Goal: Manage account settings

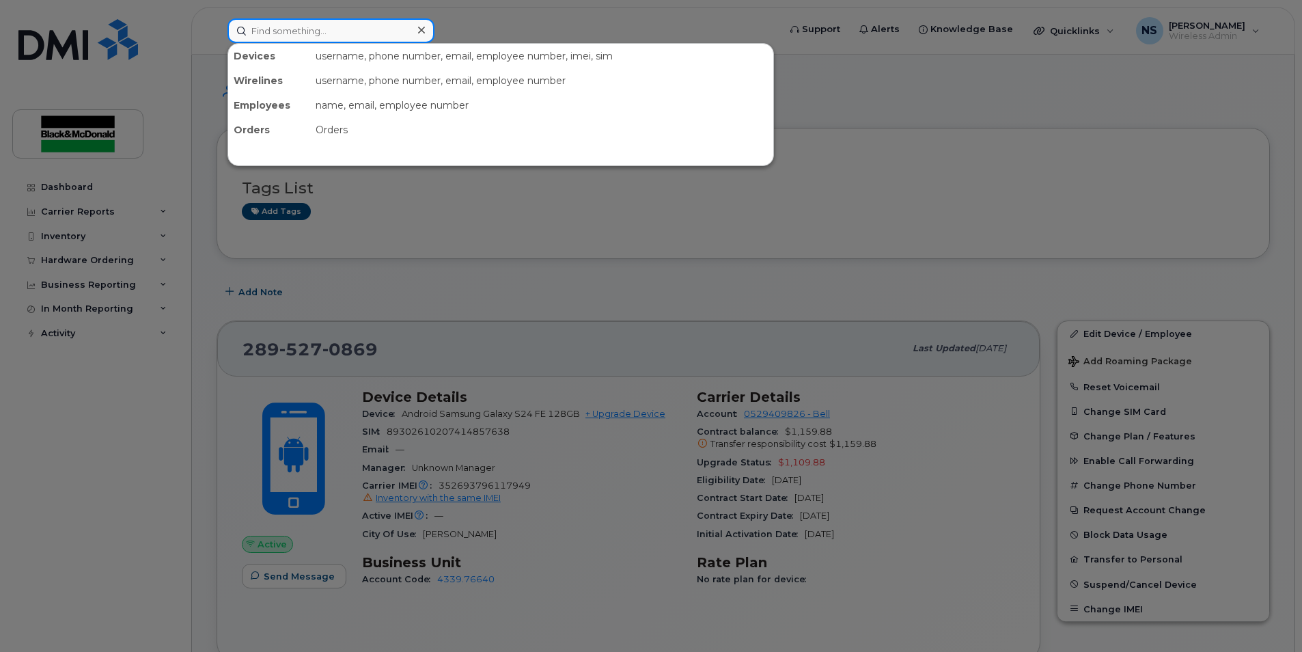
click at [359, 38] on input at bounding box center [331, 30] width 207 height 25
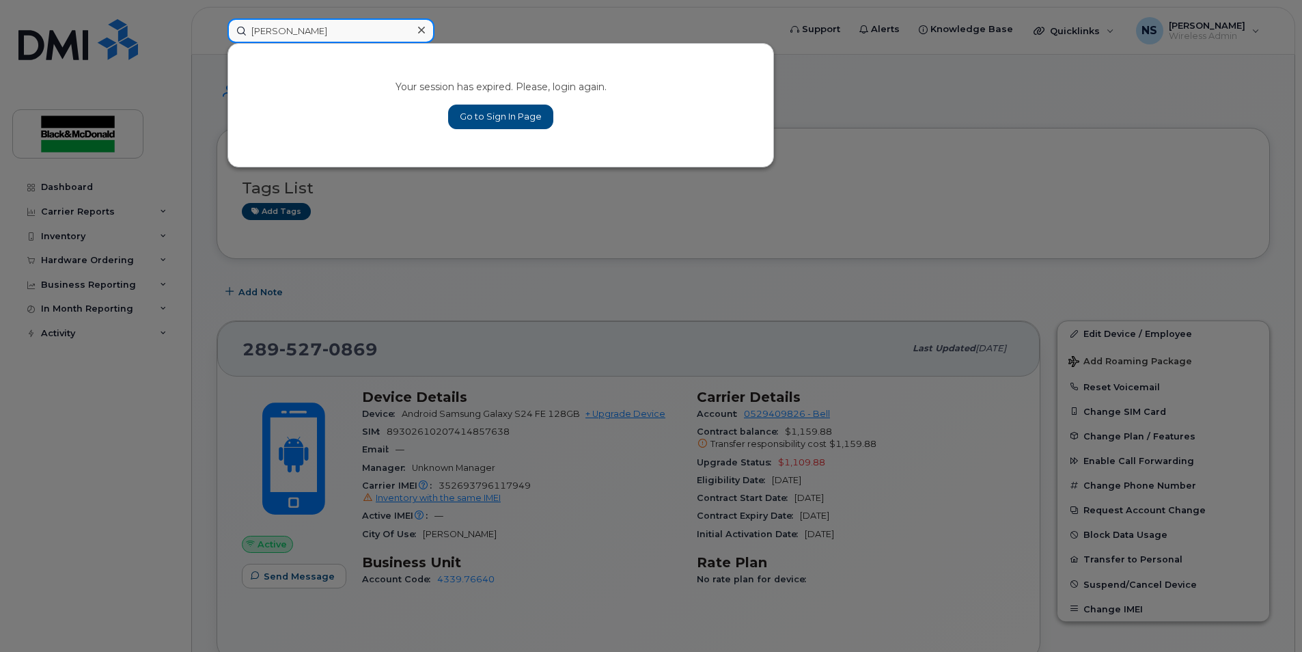
type input "[PERSON_NAME]"
click at [532, 118] on link "Go to Sign In Page" at bounding box center [500, 117] width 105 height 25
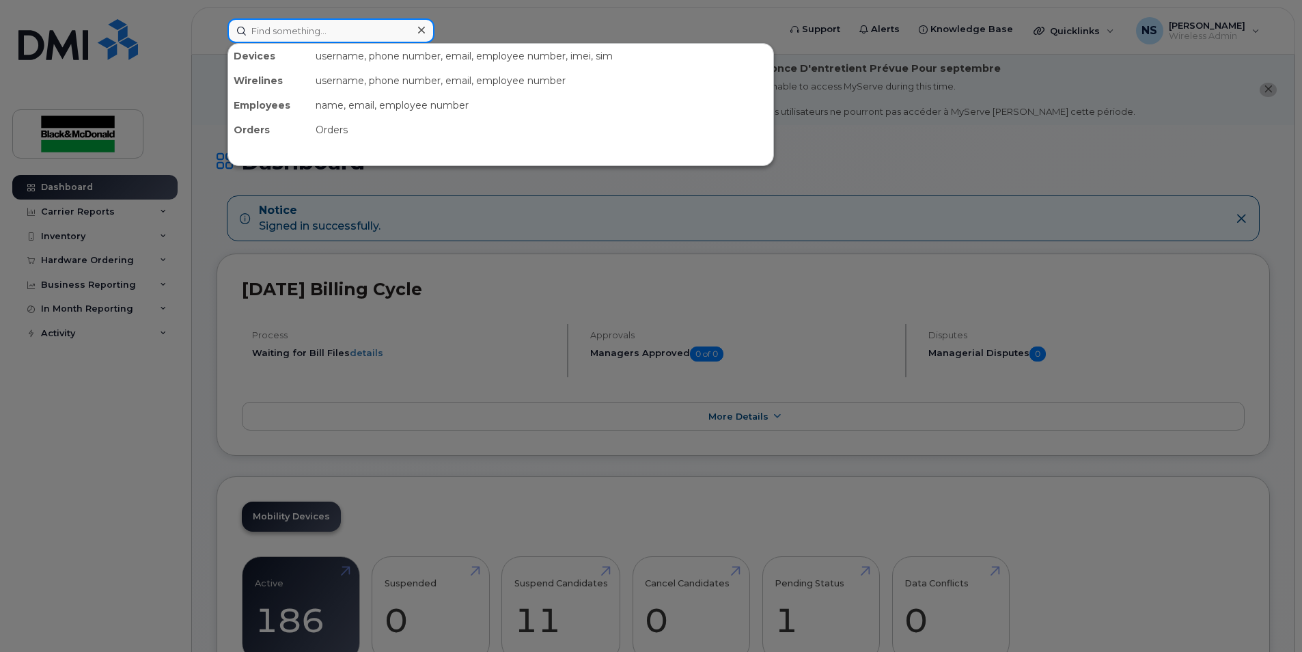
click at [275, 26] on input at bounding box center [331, 30] width 207 height 25
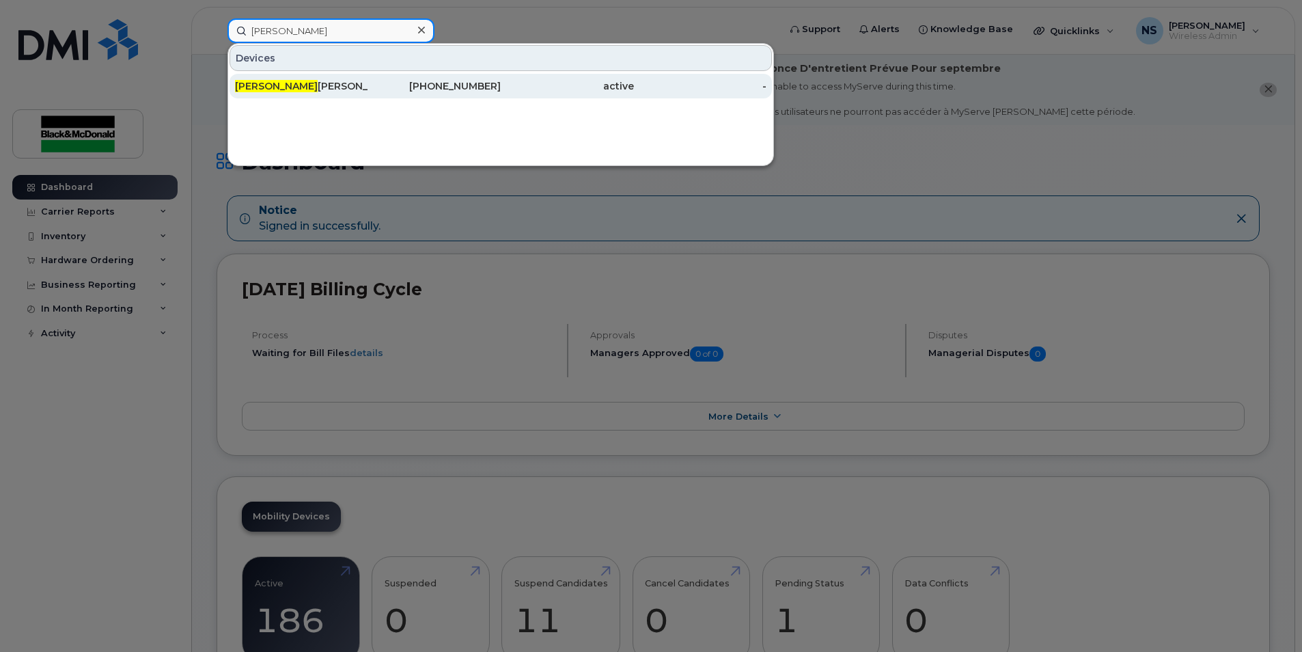
type input "[PERSON_NAME]"
click at [306, 81] on div "Ryan Dout hart" at bounding box center [301, 86] width 133 height 14
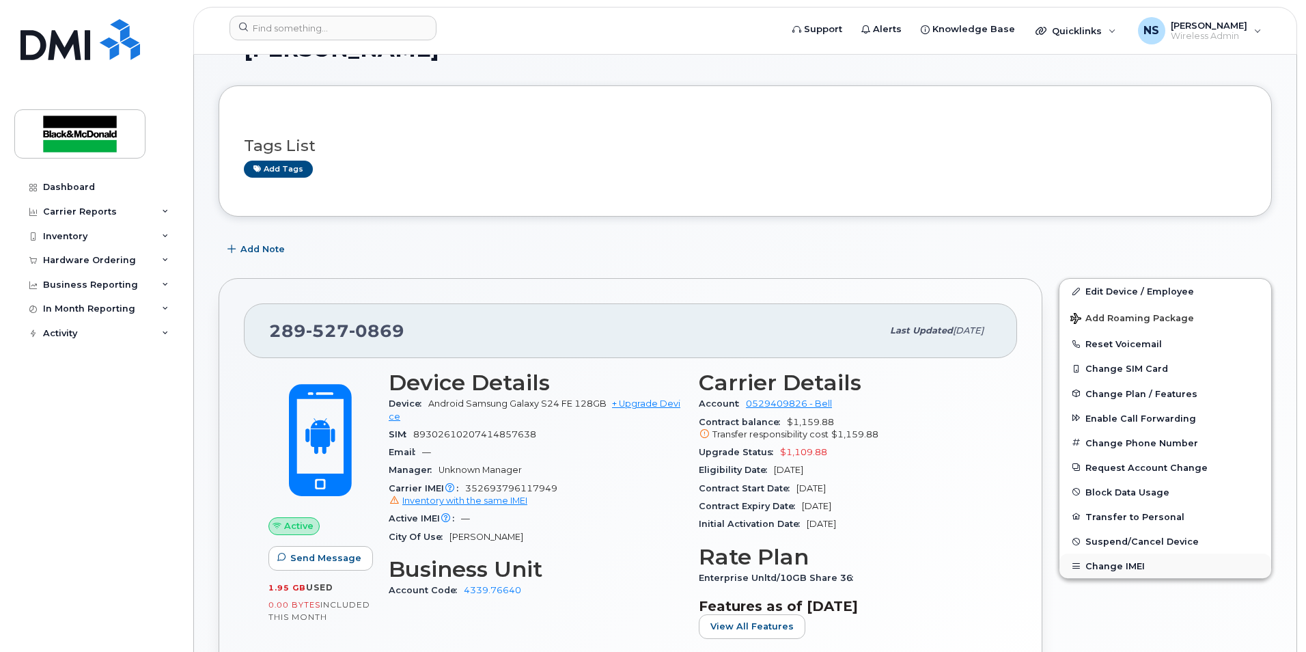
scroll to position [137, 0]
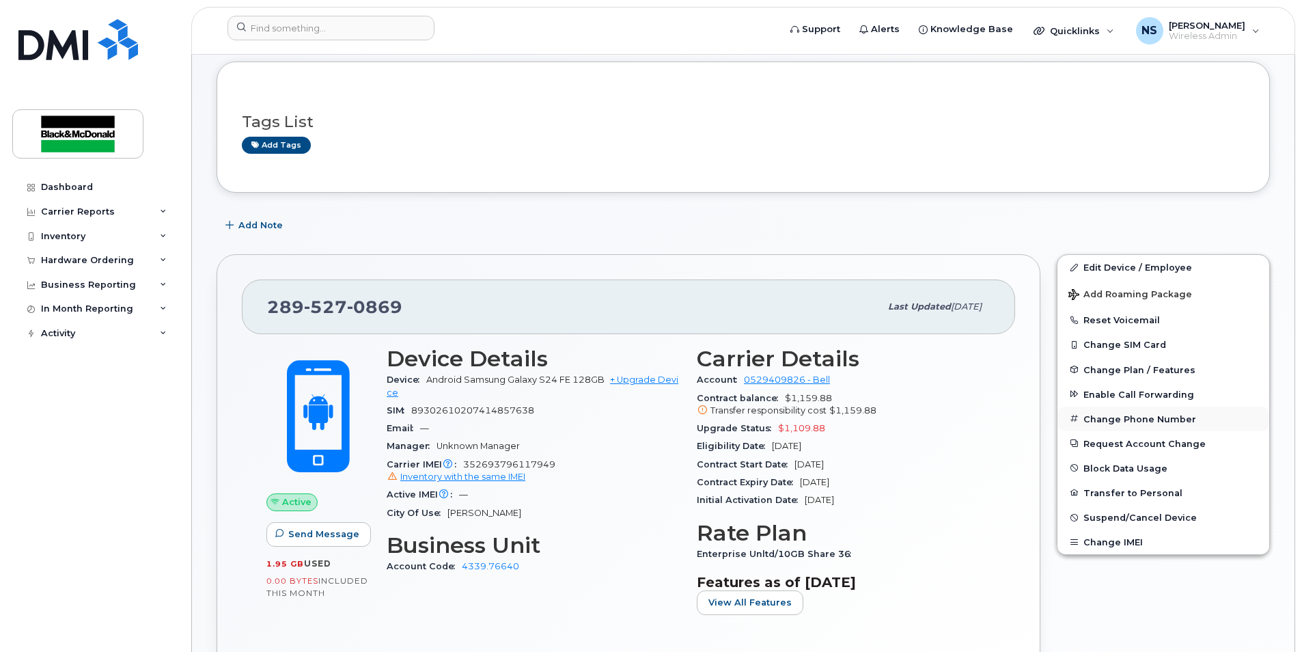
click at [1113, 421] on button "Change Phone Number" at bounding box center [1164, 419] width 212 height 25
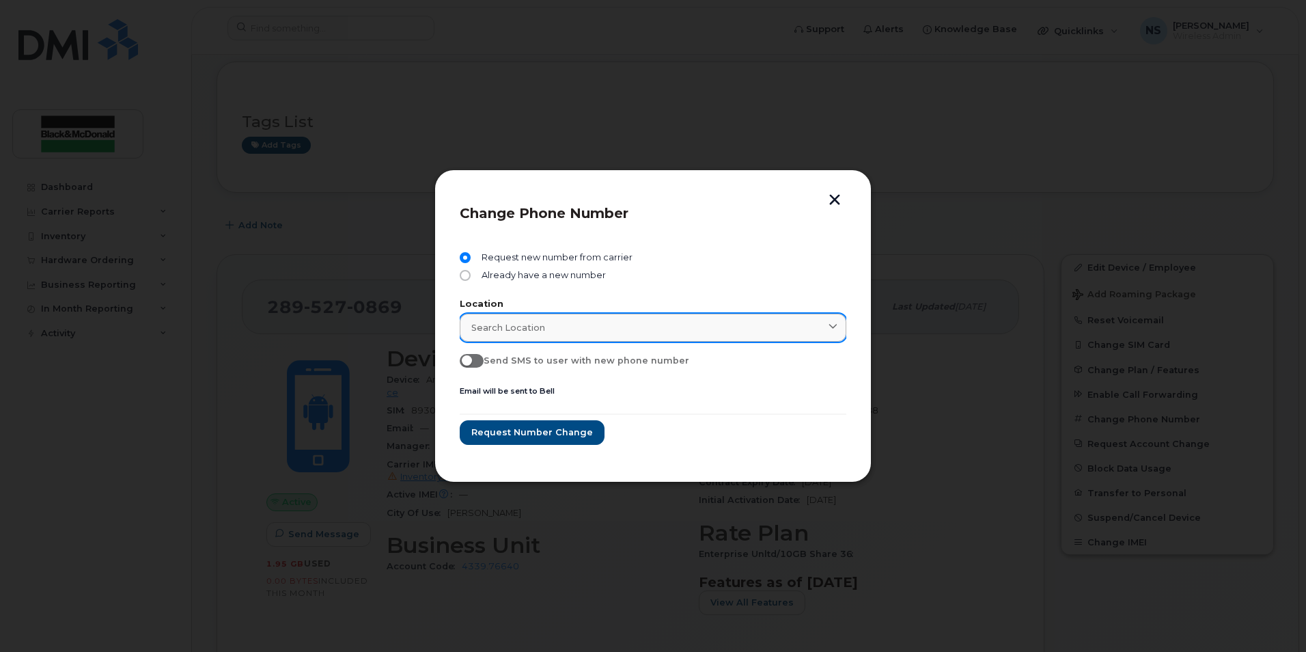
click at [555, 332] on div "Search location" at bounding box center [652, 327] width 363 height 13
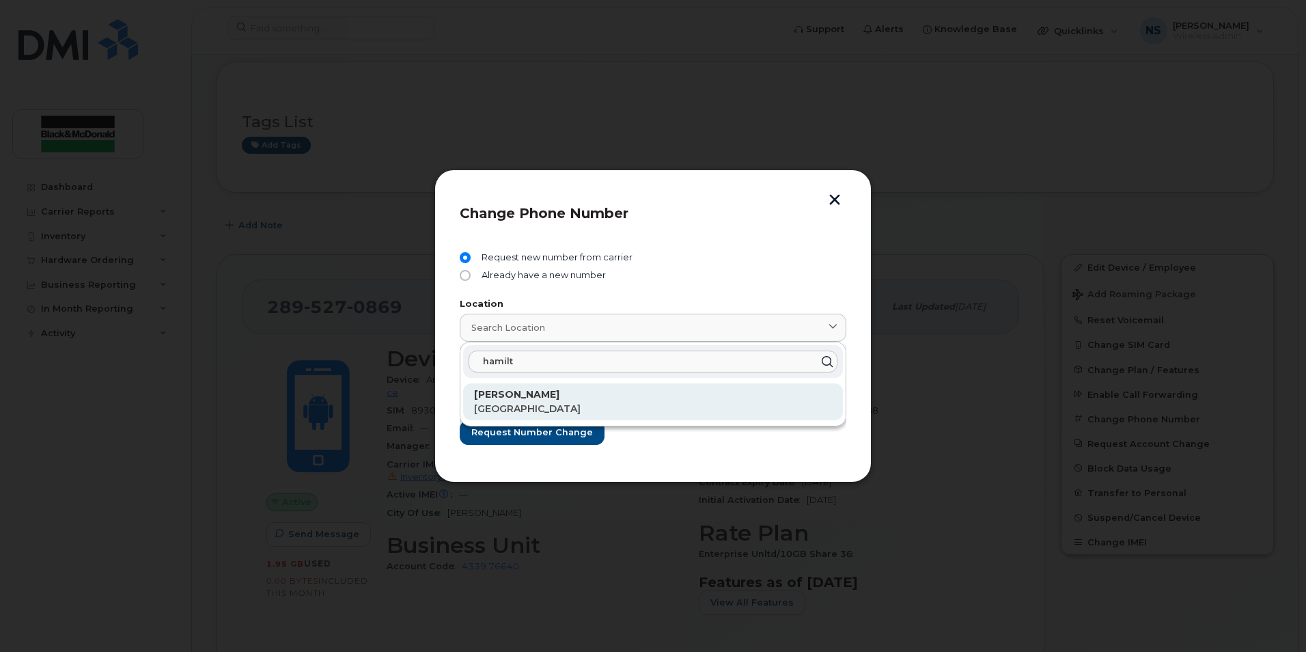
type input "hamilt"
click at [527, 395] on p "[PERSON_NAME]" at bounding box center [653, 394] width 358 height 14
type input "[PERSON_NAME]"
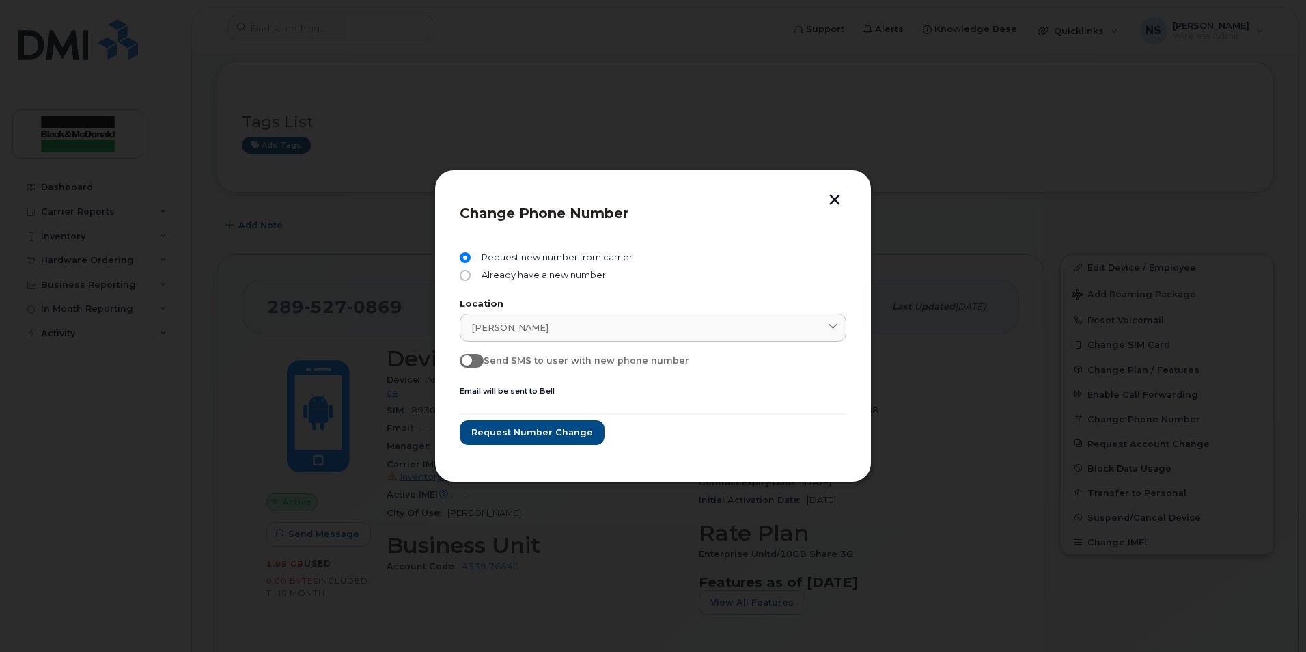
click at [834, 197] on button "button" at bounding box center [835, 201] width 20 height 14
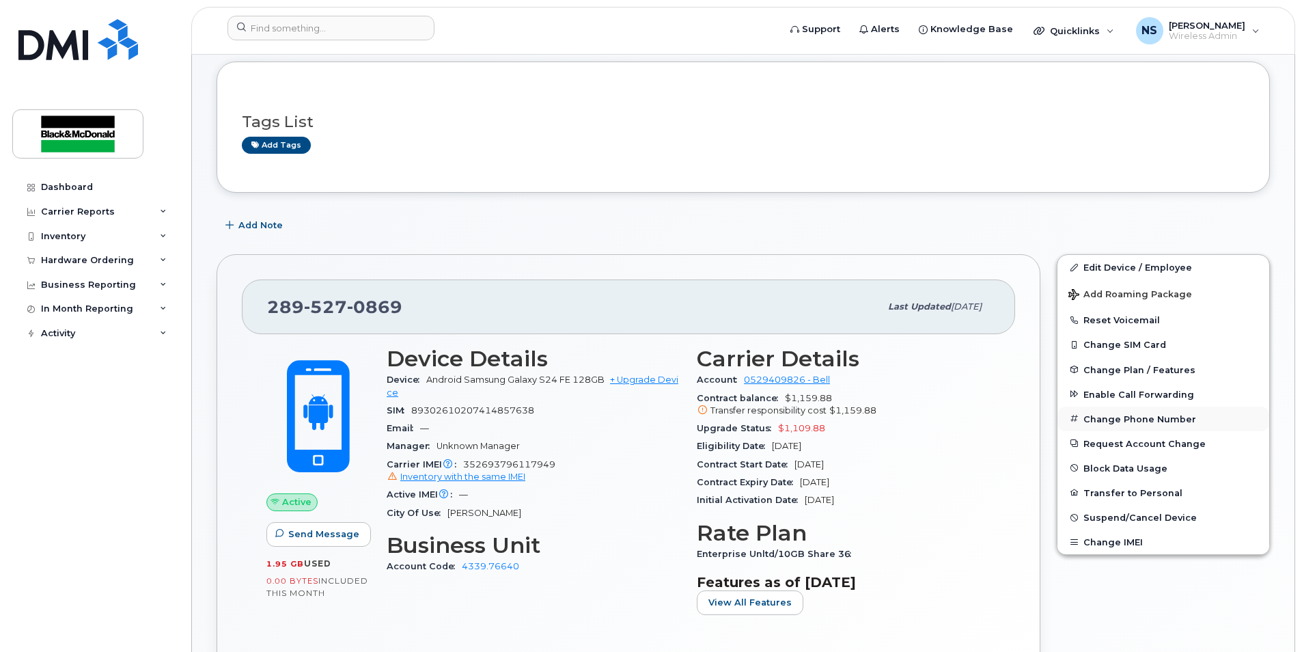
click at [1124, 418] on button "Change Phone Number" at bounding box center [1164, 419] width 212 height 25
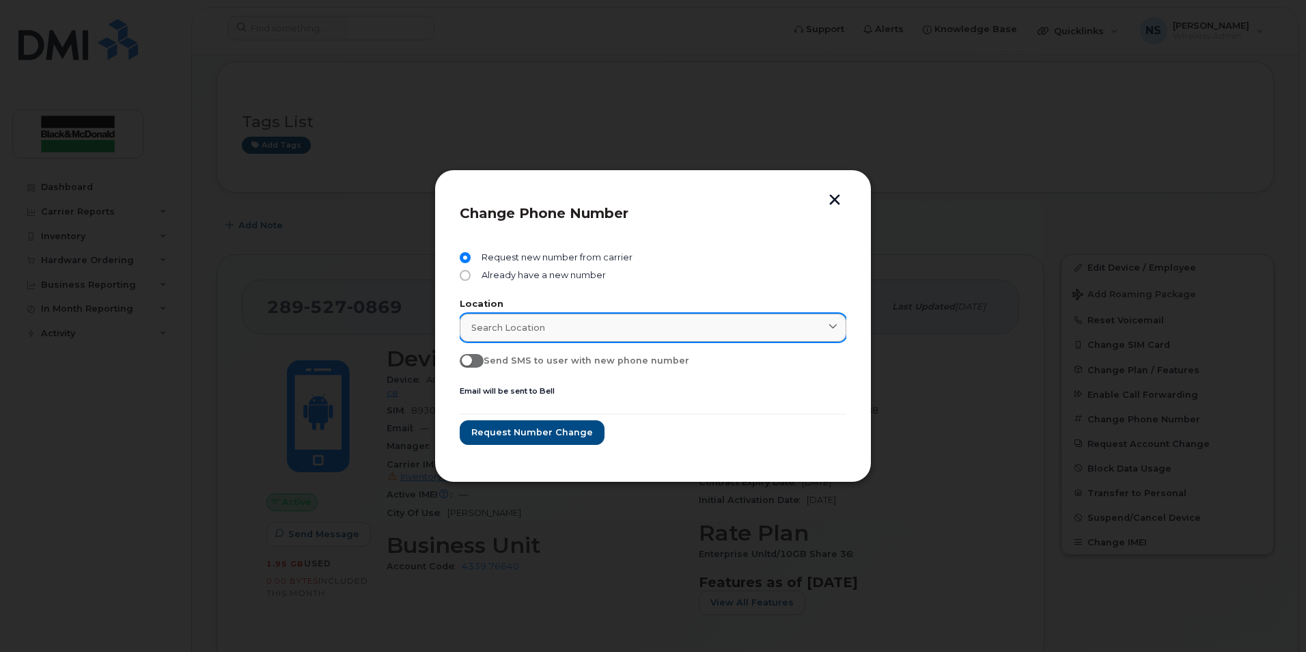
click at [555, 330] on div "Search location" at bounding box center [652, 327] width 363 height 13
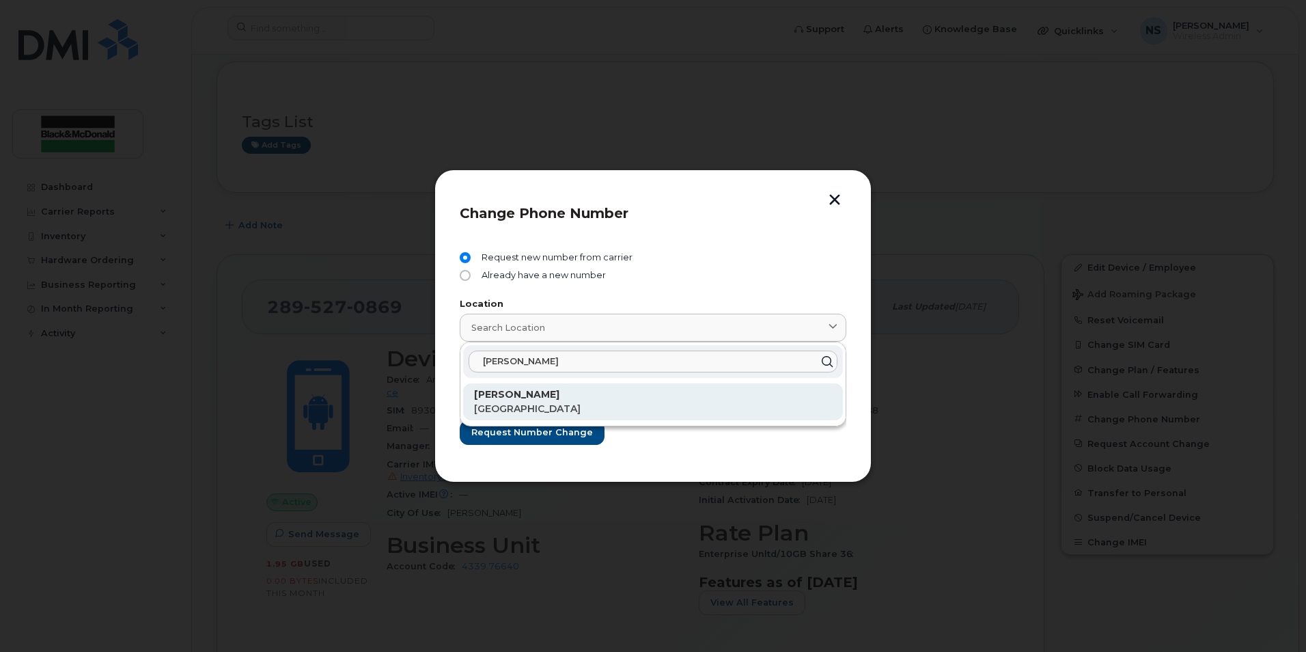
type input "hamilton"
click at [521, 398] on strong "[PERSON_NAME]" at bounding box center [516, 394] width 85 height 12
type input "[PERSON_NAME]"
